Goal: Information Seeking & Learning: Learn about a topic

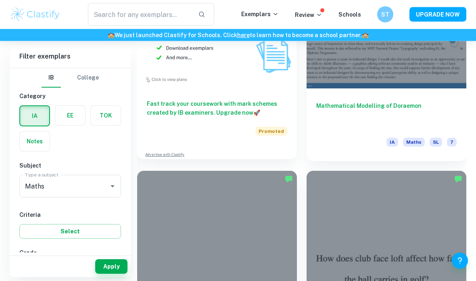
scroll to position [910, 0]
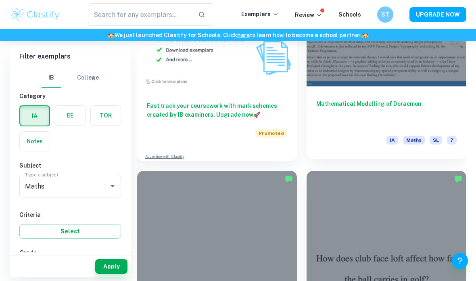
click at [355, 105] on h6 "Mathematical Modelling of Doraemon" at bounding box center [386, 112] width 140 height 27
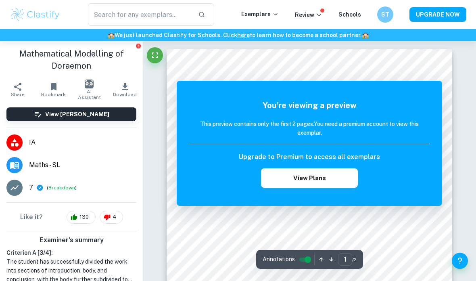
click at [348, 92] on div "You're viewing a preview This preview contains only the first 2 pages. You need…" at bounding box center [309, 143] width 265 height 125
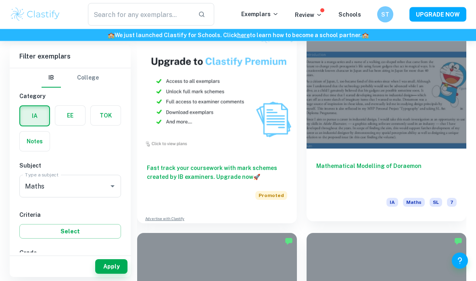
scroll to position [848, 0]
click at [415, 169] on h6 "Mathematical Modelling of Doraemon" at bounding box center [386, 174] width 140 height 27
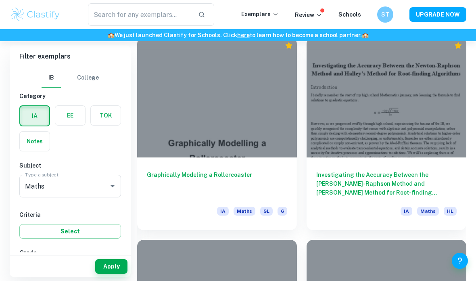
scroll to position [6532, 0]
